Goal: Task Accomplishment & Management: Manage account settings

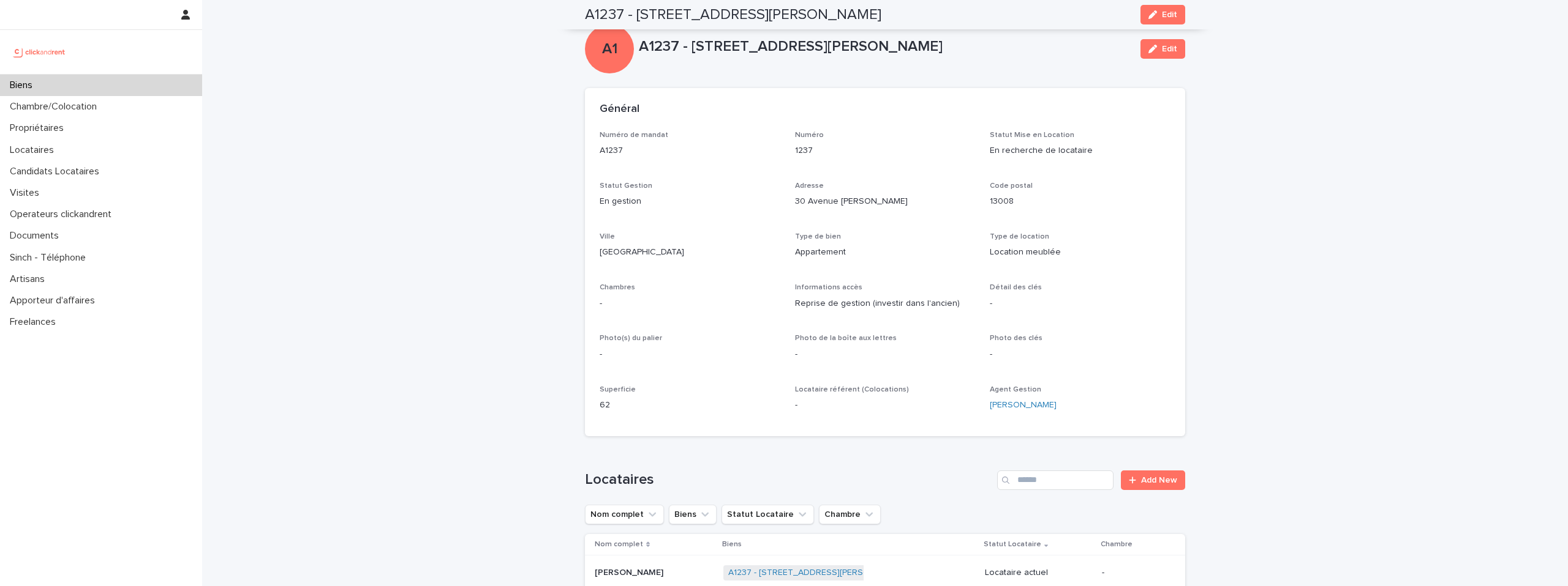
scroll to position [334, 0]
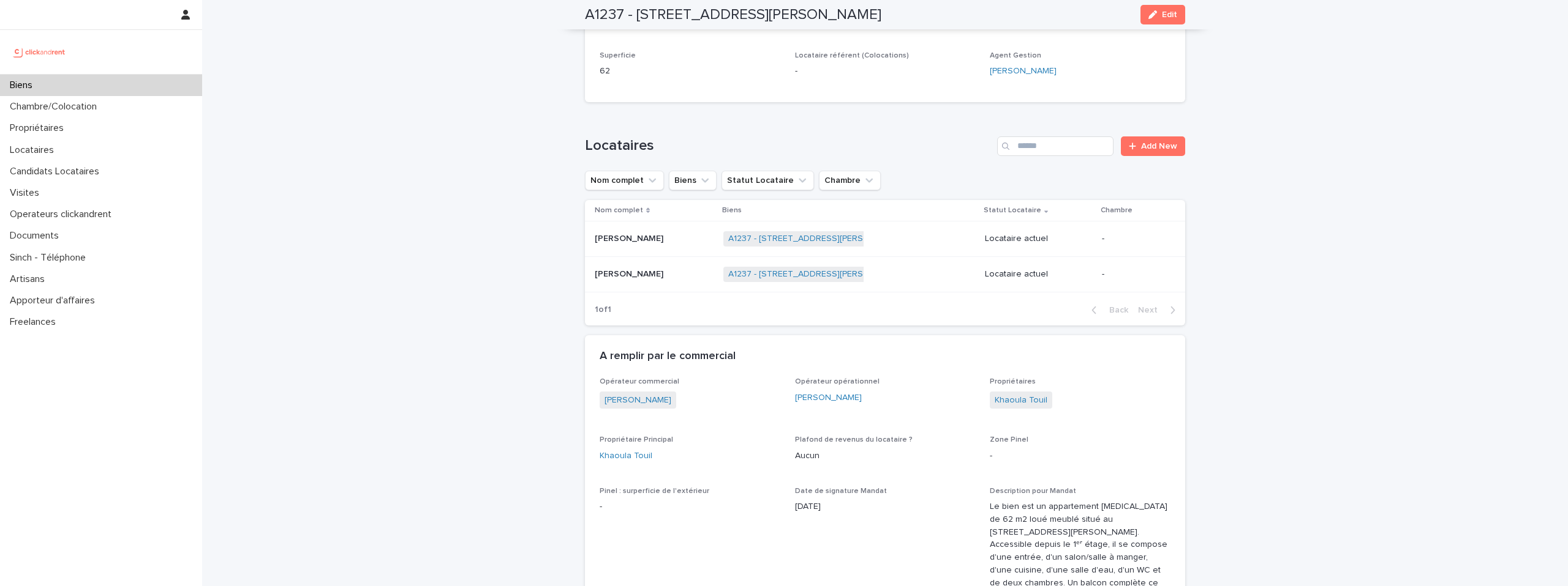
click at [38, 50] on img at bounding box center [39, 52] width 59 height 24
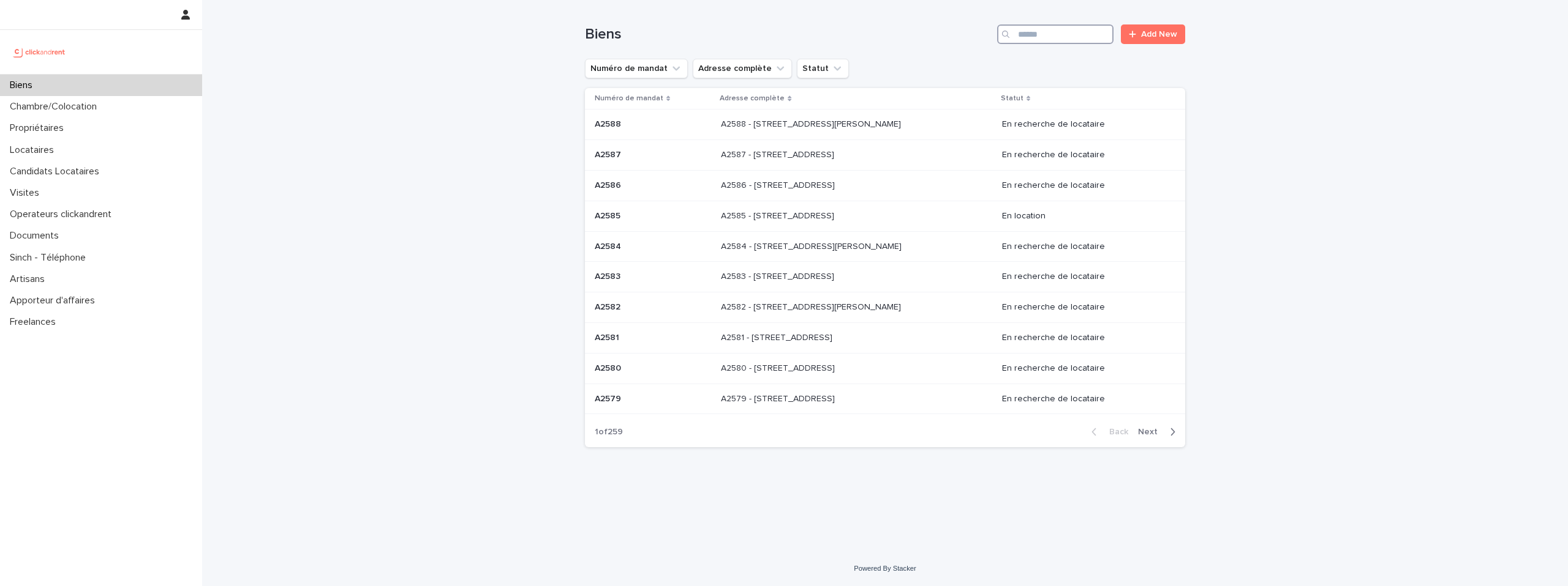
click at [1051, 26] on input "Search" at bounding box center [1055, 34] width 116 height 20
type input "*****"
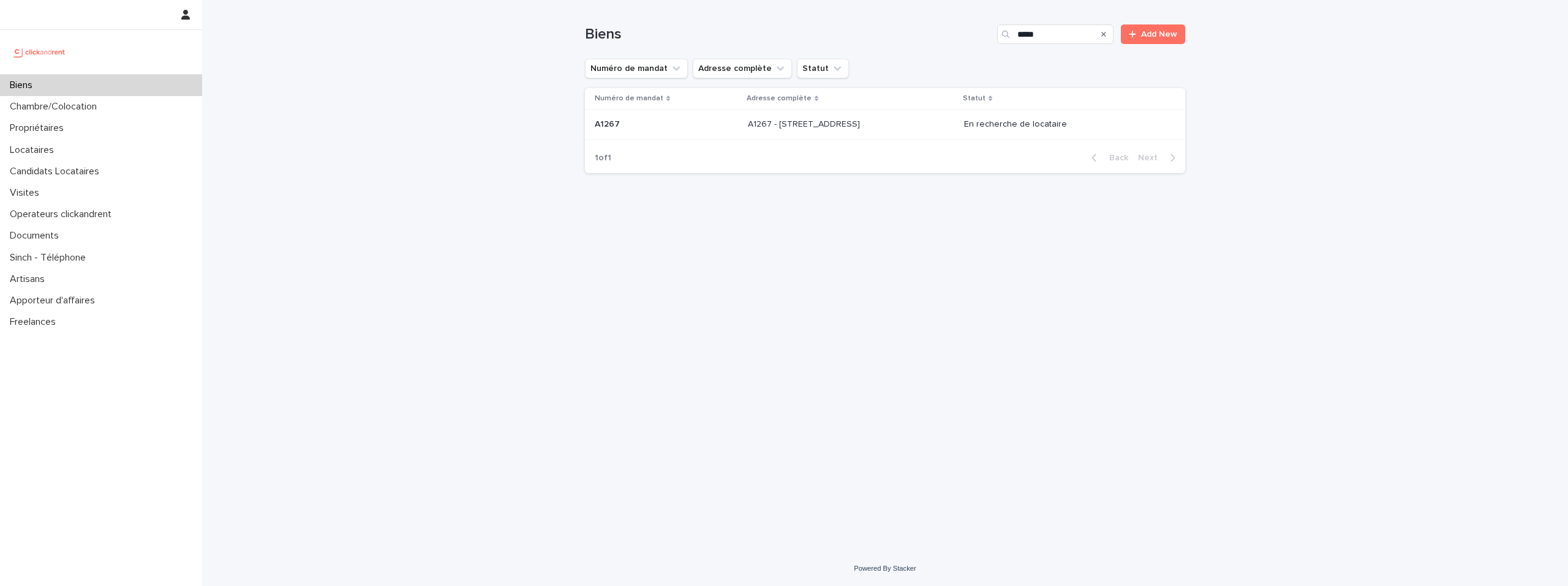
click at [898, 116] on div "A1267 - [STREET_ADDRESS][GEOGRAPHIC_DATA][STREET_ADDRESS]" at bounding box center [851, 124] width 206 height 20
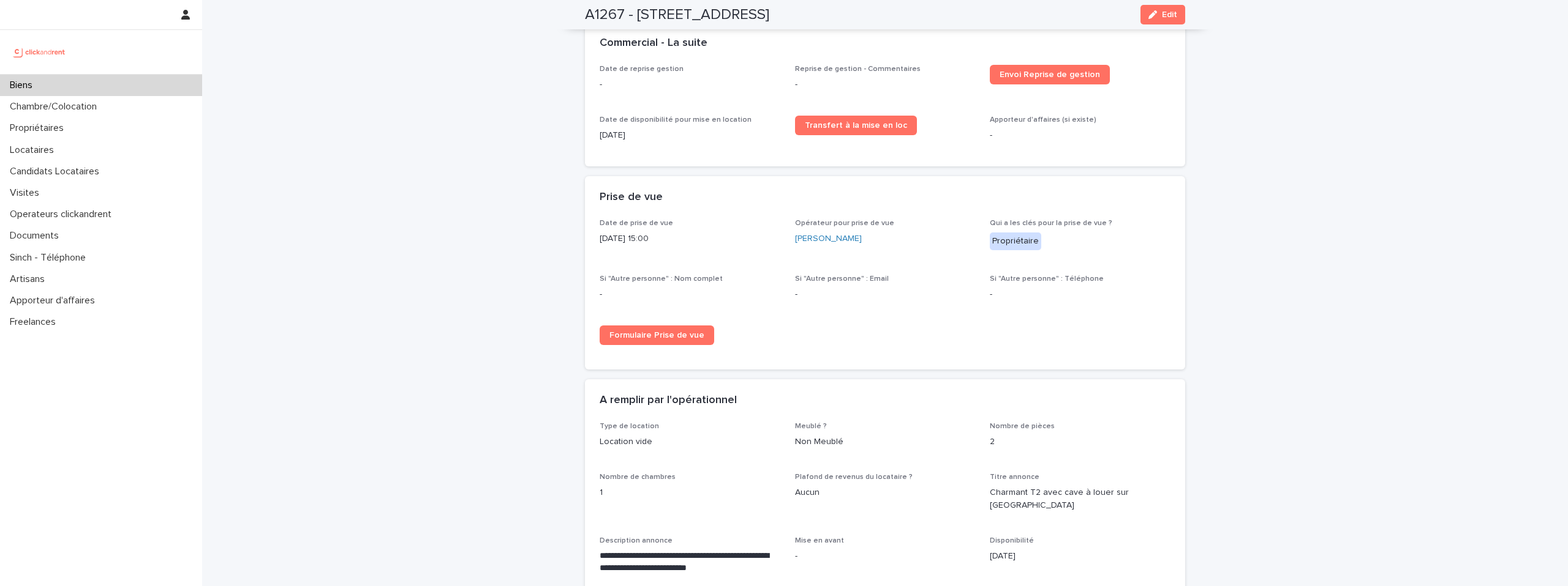
scroll to position [1872, 0]
drag, startPoint x: 636, startPoint y: 11, endPoint x: 972, endPoint y: 7, distance: 336.0
click at [972, 7] on div "A1267 - [STREET_ADDRESS] Edit" at bounding box center [885, 14] width 600 height 29
copy h2 "[STREET_ADDRESS]"
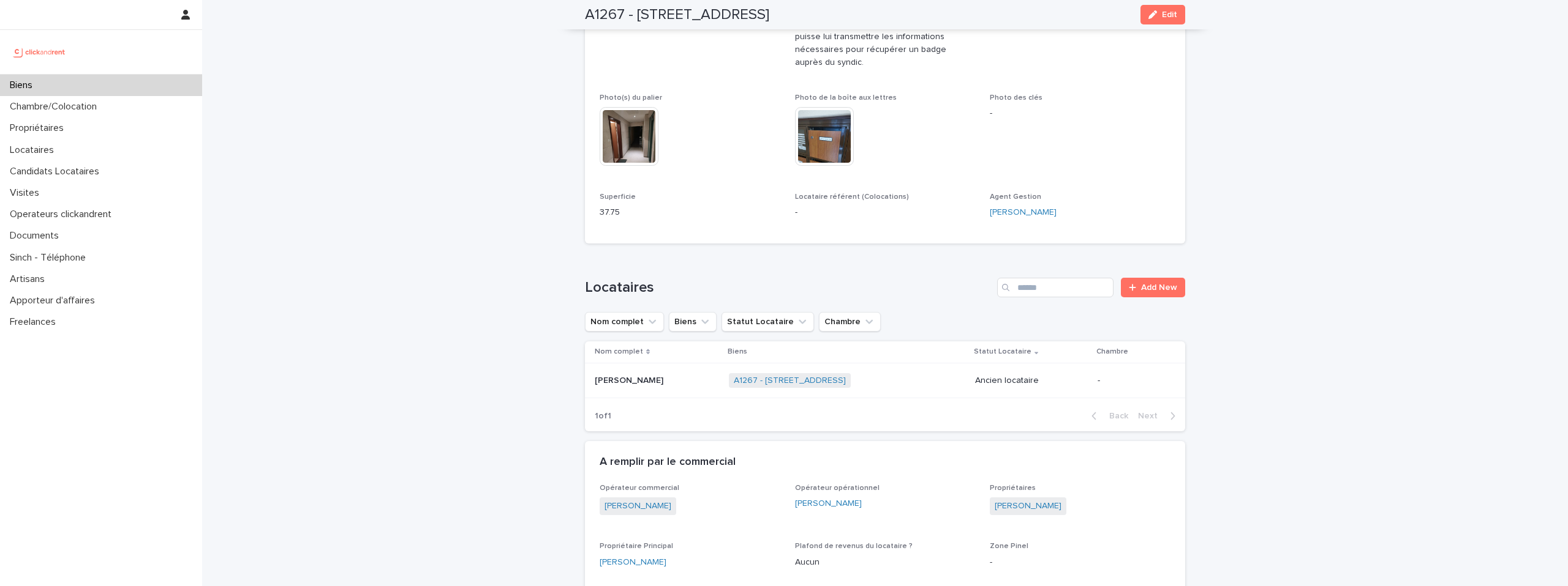
scroll to position [430, 0]
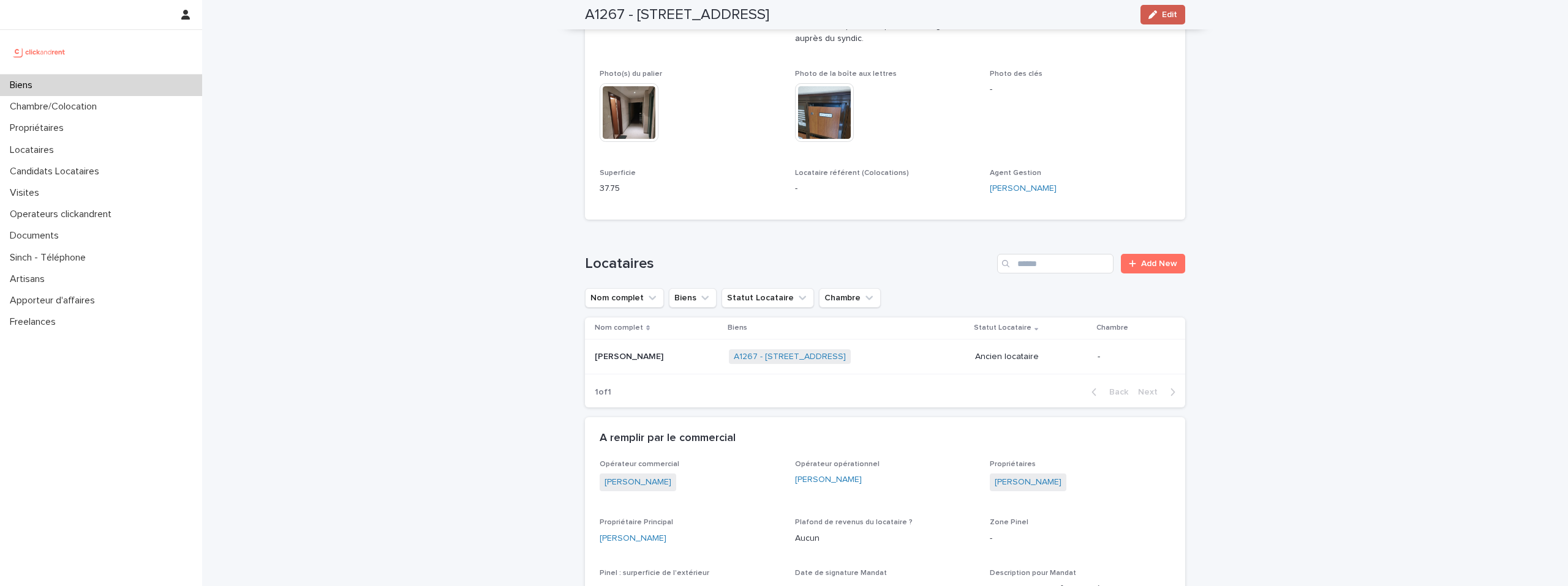
click at [1165, 6] on button "Edit" at bounding box center [1162, 15] width 45 height 20
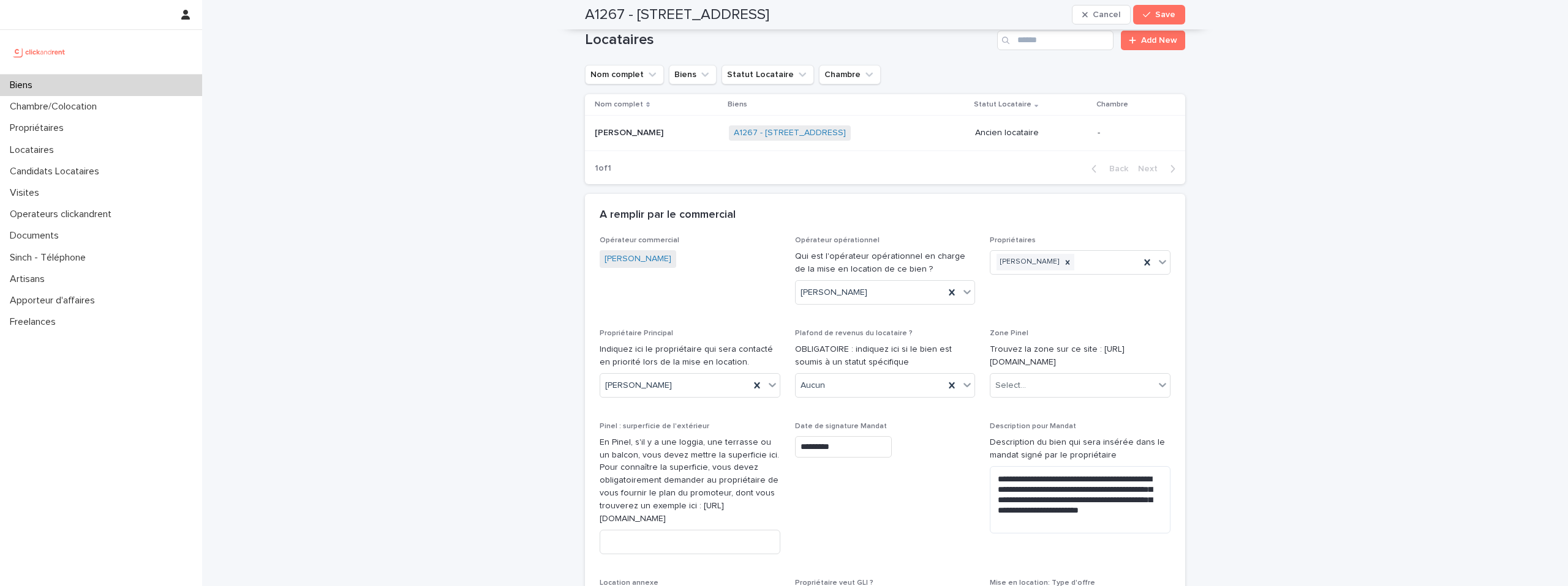
scroll to position [961, 0]
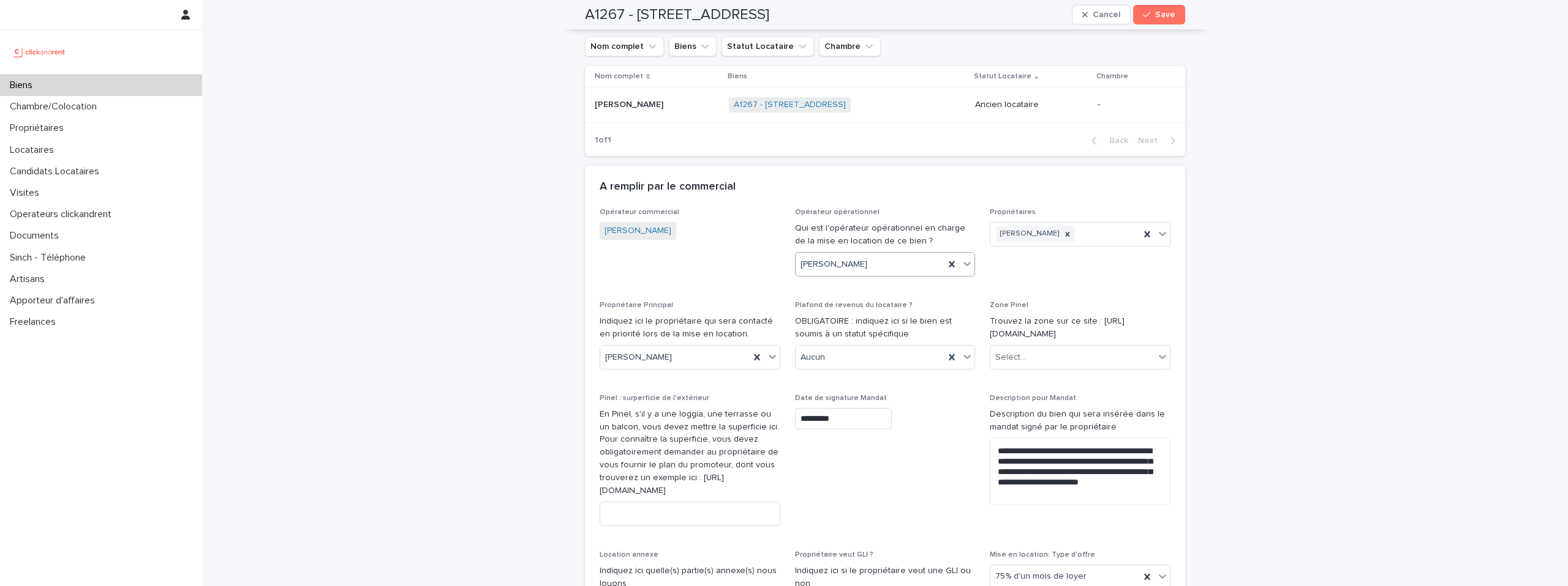
click at [967, 257] on icon at bounding box center [967, 263] width 12 height 12
click at [946, 258] on icon at bounding box center [951, 264] width 12 height 12
type input "***"
click at [875, 273] on div "[PERSON_NAME]" at bounding box center [885, 276] width 179 height 21
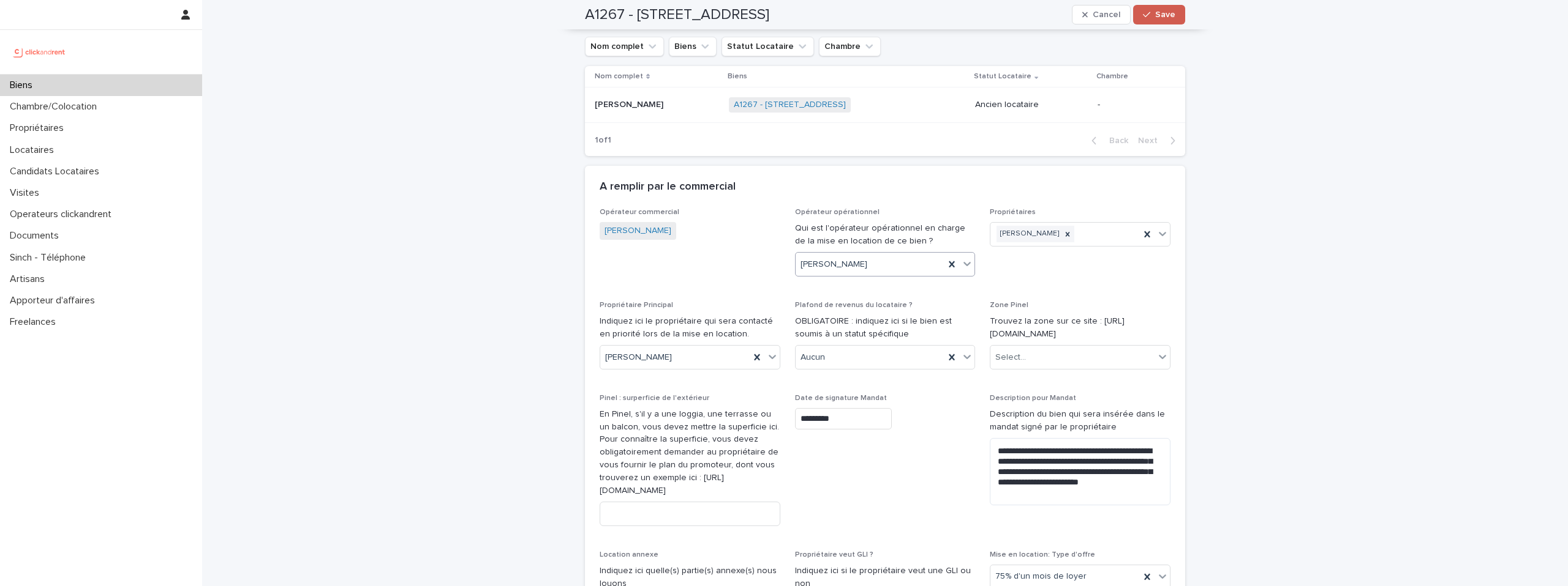
click at [1161, 17] on span "Save" at bounding box center [1165, 15] width 20 height 9
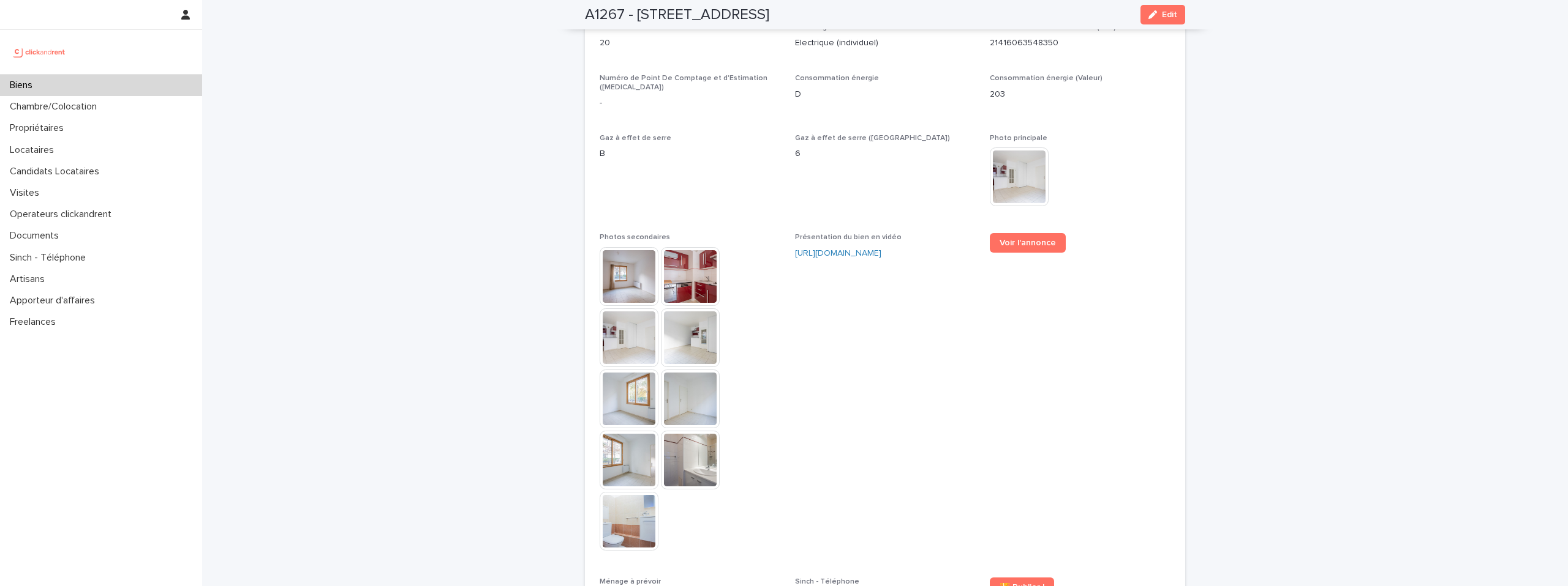
scroll to position [3108, 0]
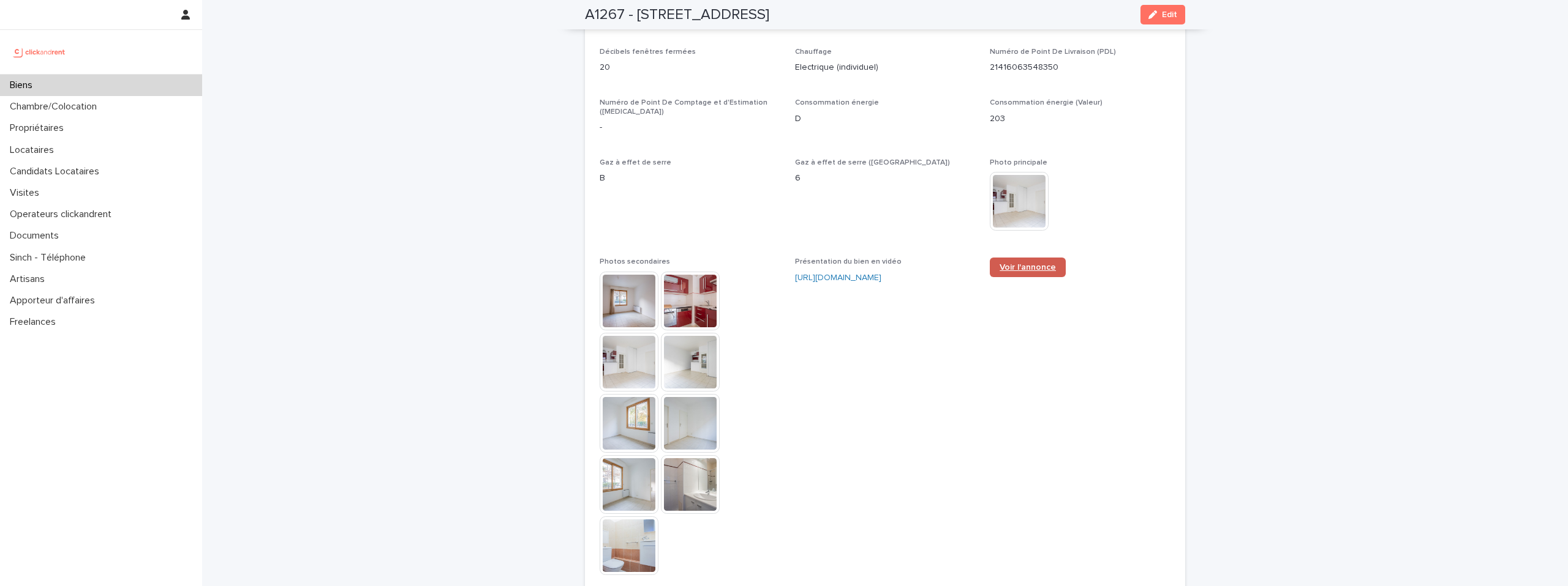
click at [1026, 257] on link "Voir l'annonce" at bounding box center [1027, 267] width 76 height 20
